Goal: Navigation & Orientation: Go to known website

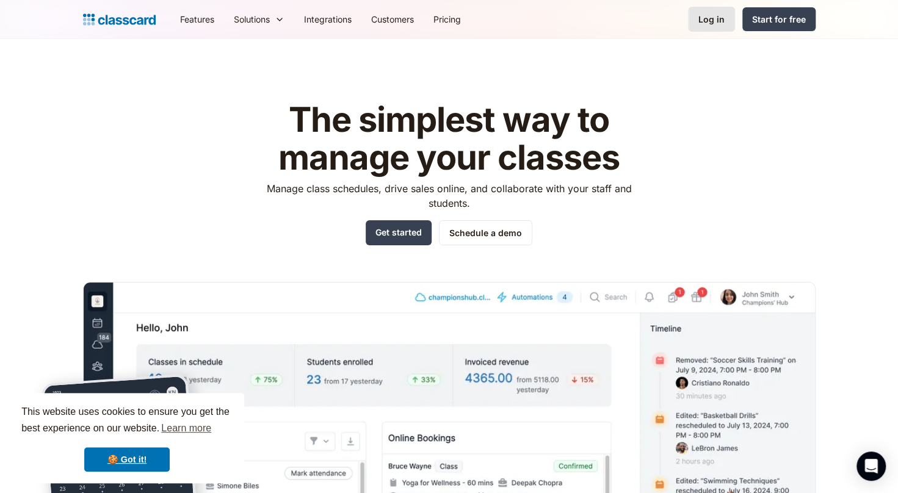
click at [706, 18] on div "Log in" at bounding box center [712, 19] width 26 height 13
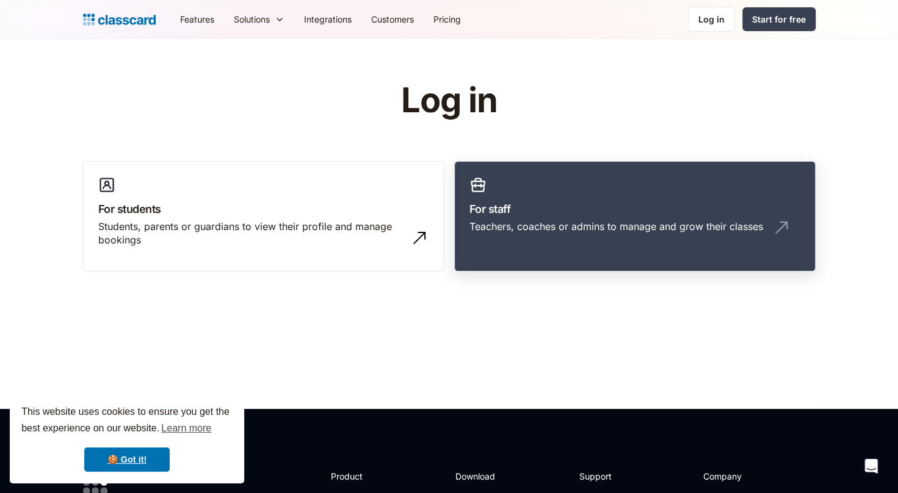
click at [550, 264] on link "For staff Teachers, coaches or admins to manage and grow their classes" at bounding box center [635, 216] width 362 height 111
